Goal: Use online tool/utility: Use online tool/utility

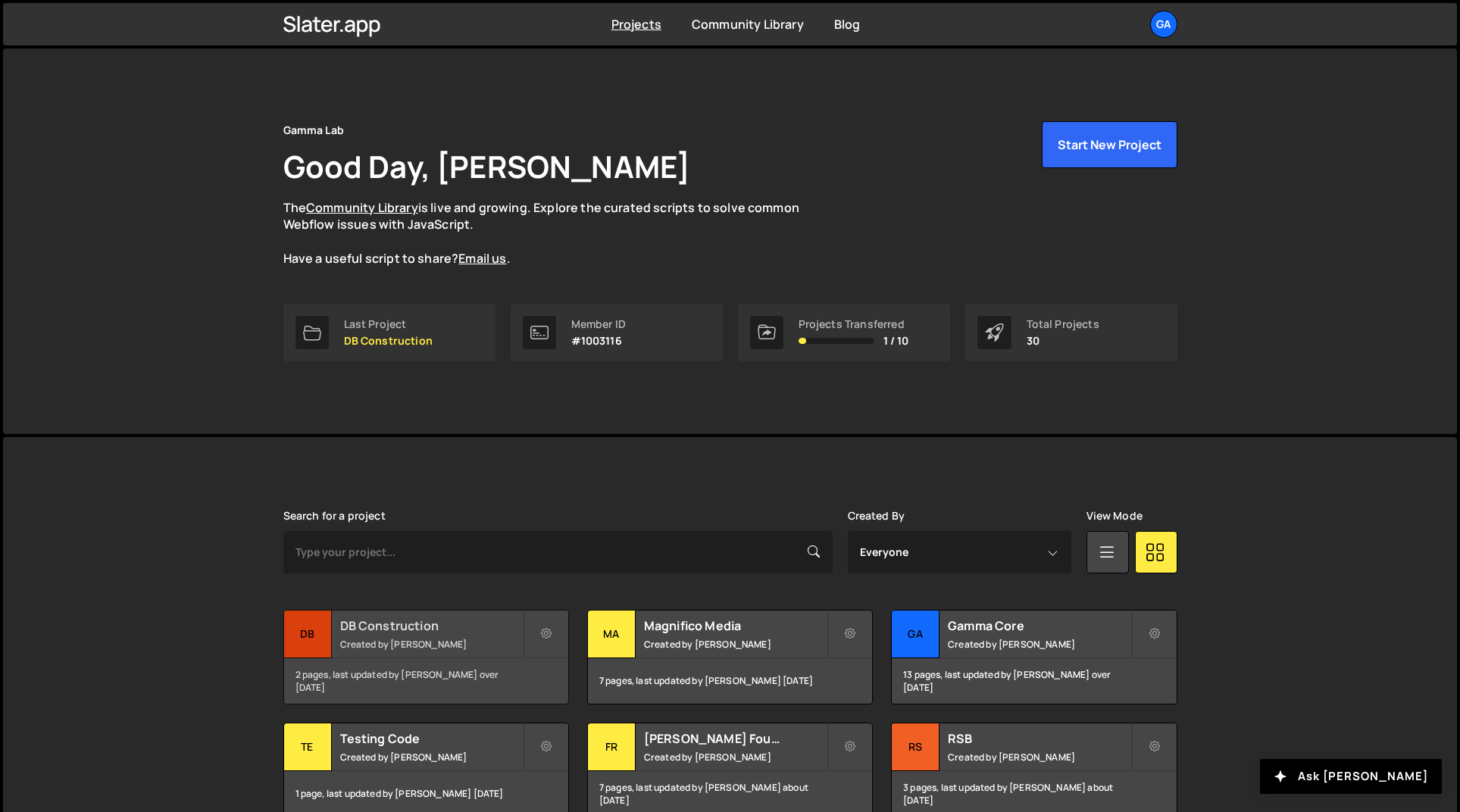
click at [445, 633] on div "DB Construction Created by Josiah Duenes" at bounding box center [427, 634] width 284 height 47
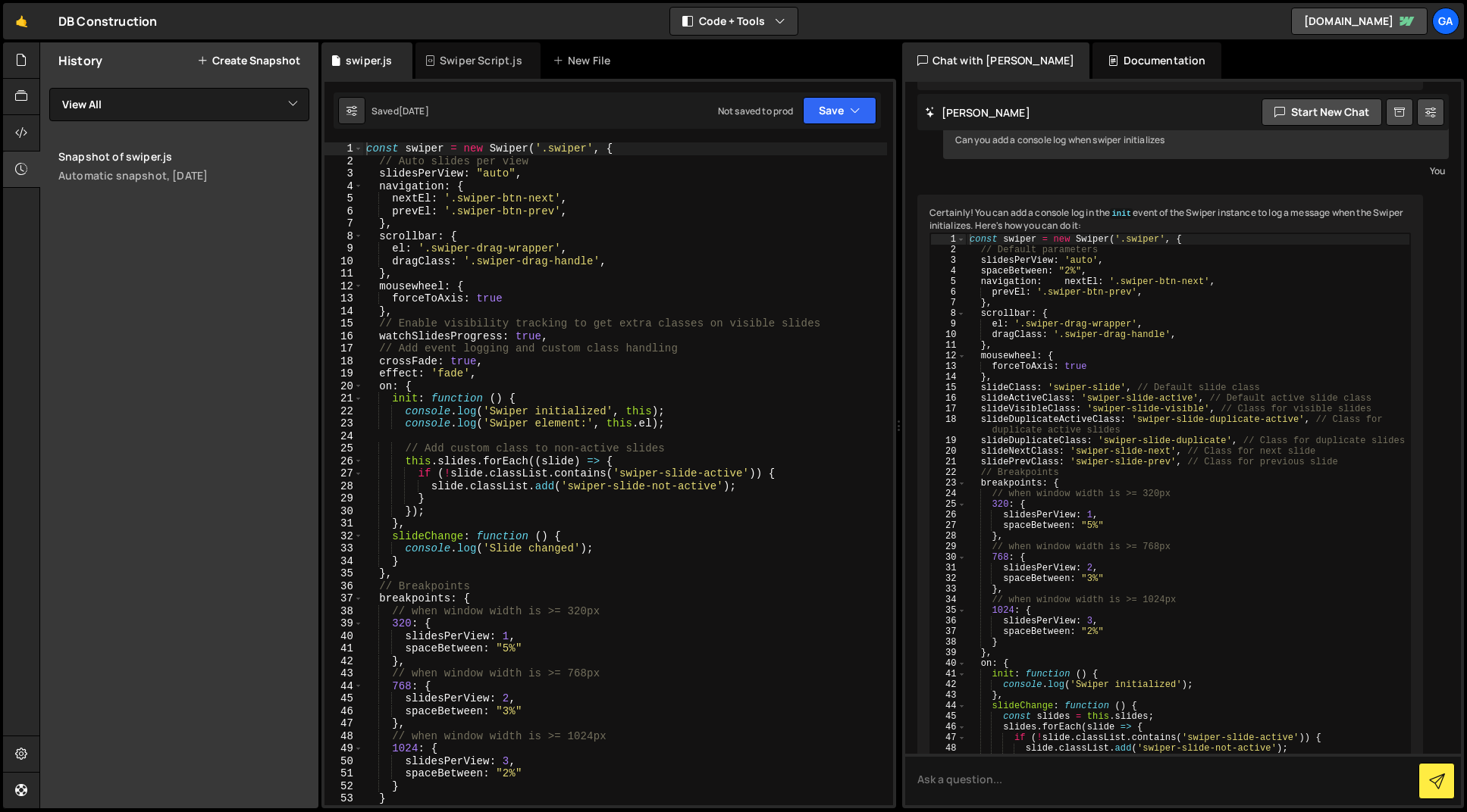
scroll to position [1611, 0]
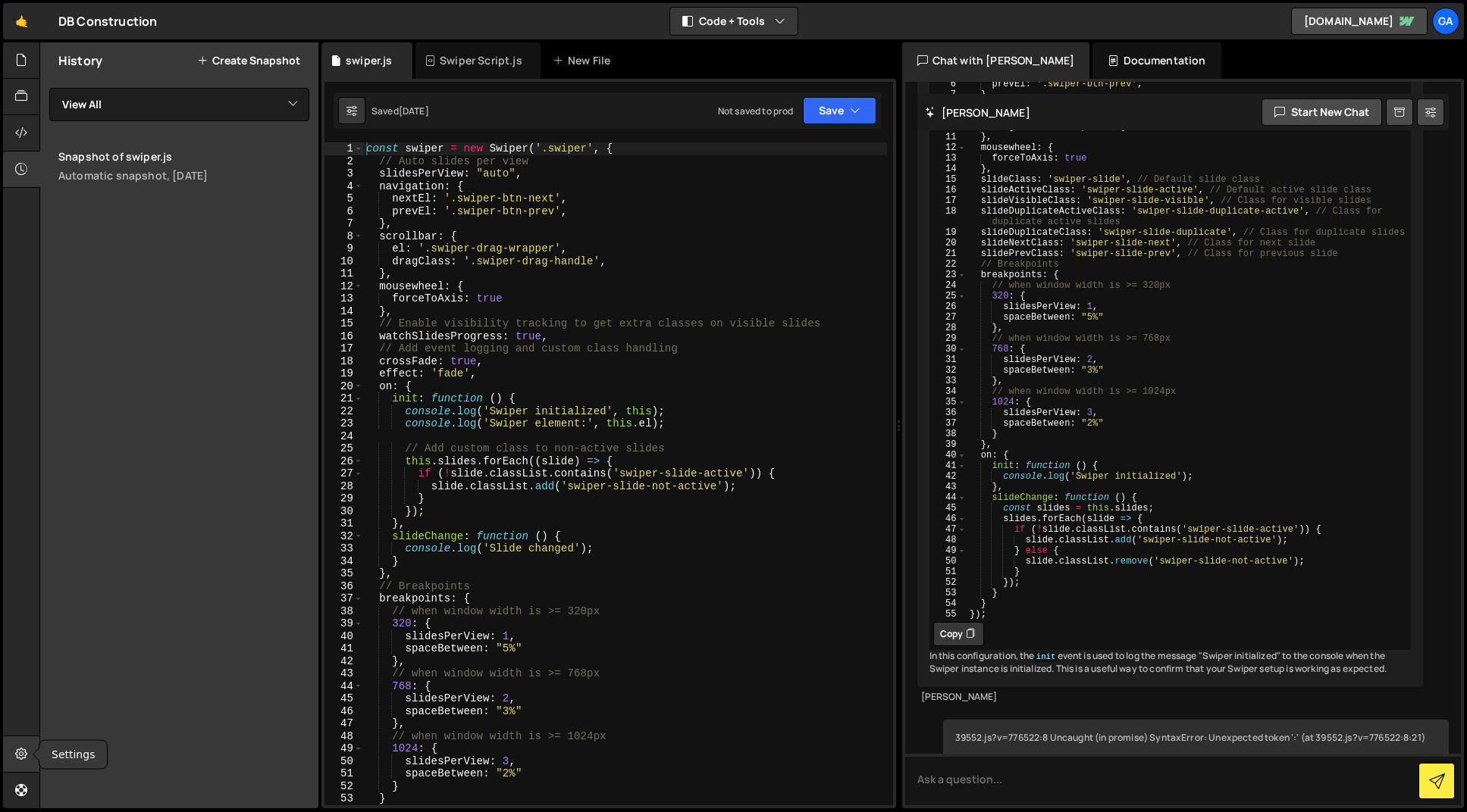
click at [22, 755] on icon at bounding box center [21, 755] width 12 height 17
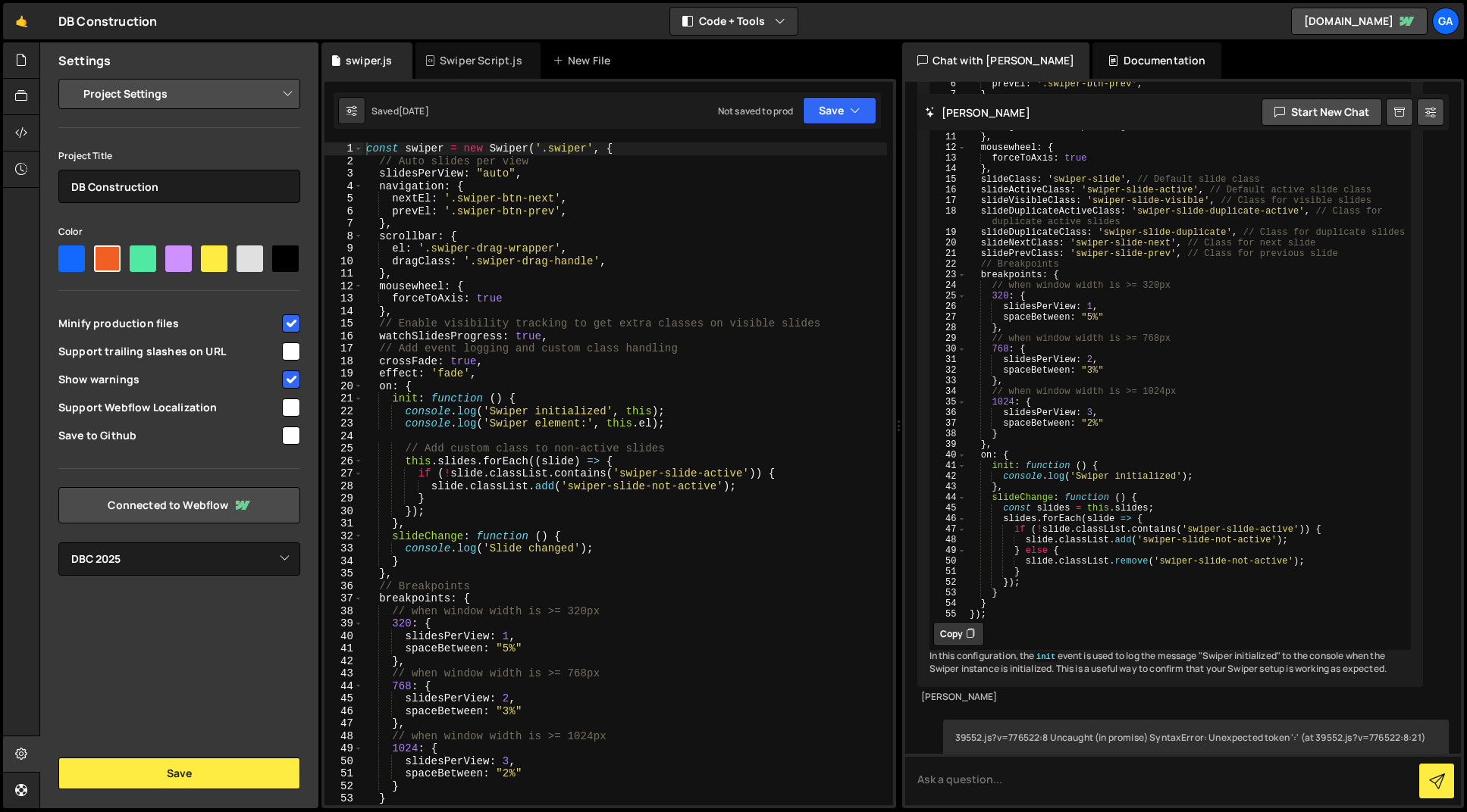
click at [149, 100] on select "Project Settings Code Editor Settings Chat Settings" at bounding box center [183, 93] width 222 height 33
select select "chat"
click at [72, 77] on select "Project Settings Code Editor Settings Chat Settings" at bounding box center [183, 93] width 222 height 33
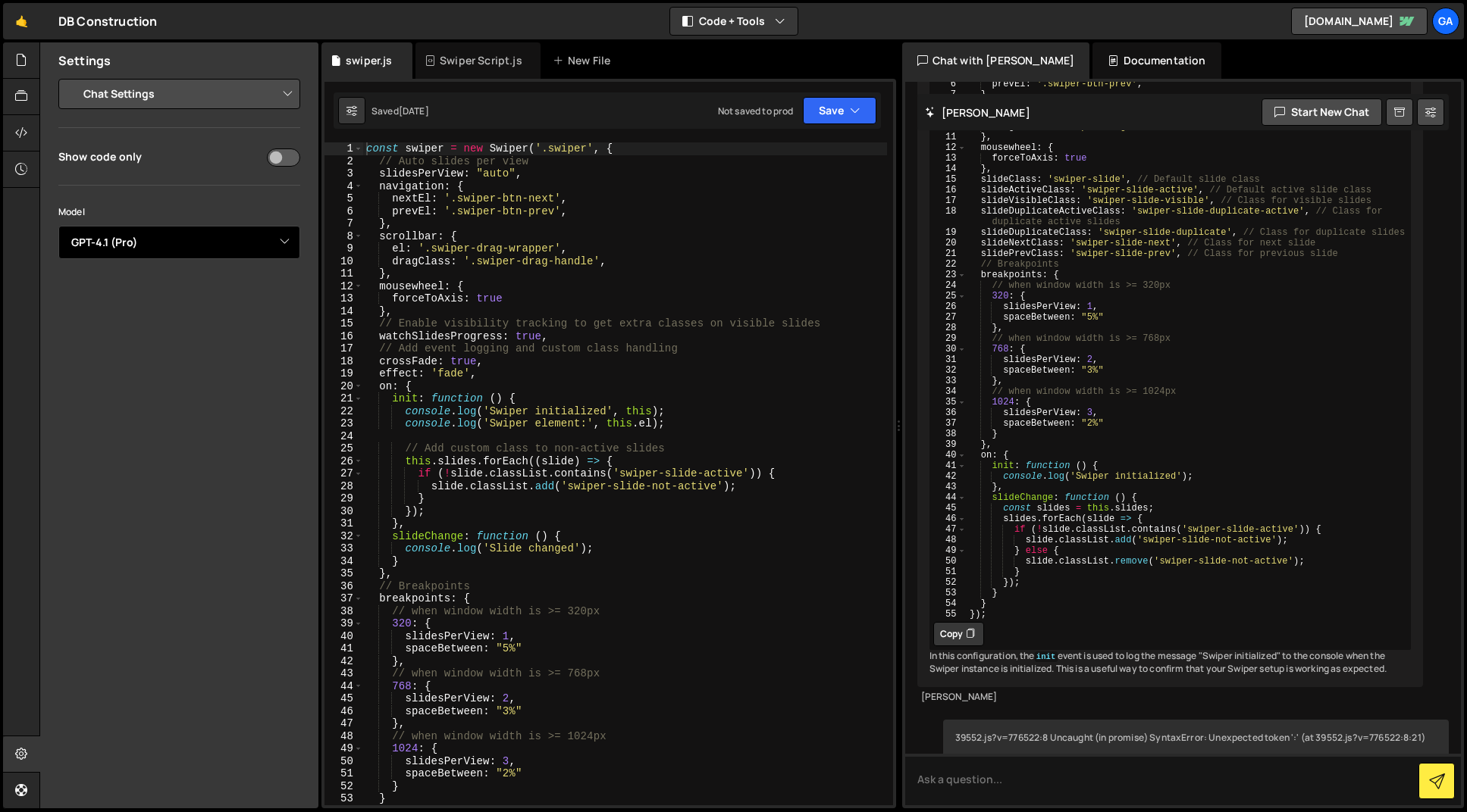
click at [186, 248] on select "Select Model GPT-3.5 GPT-4o mini GPT-4o (Pro) GPT-4.1 (Pro)" at bounding box center [179, 242] width 242 height 33
